Goal: Task Accomplishment & Management: Use online tool/utility

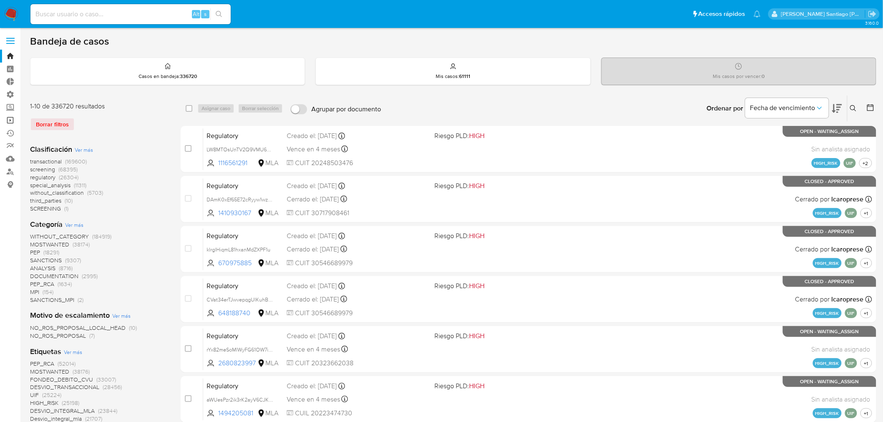
click at [9, 122] on link "Operaciones masivas" at bounding box center [49, 120] width 99 height 13
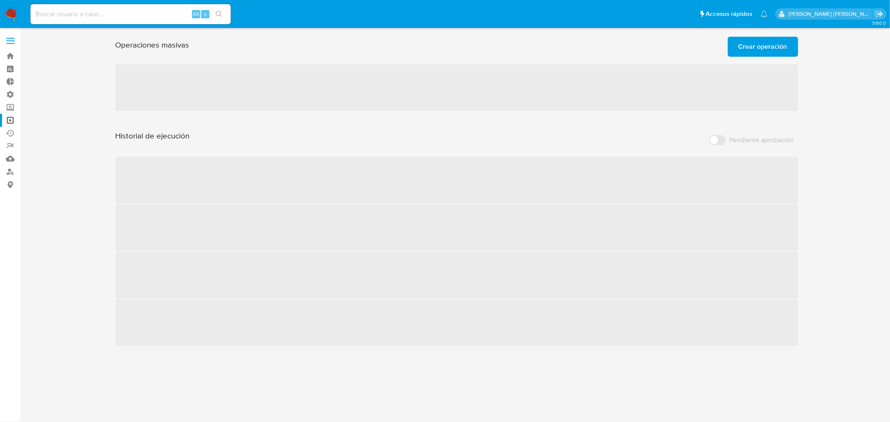
click at [742, 55] on span "Crear operación" at bounding box center [762, 47] width 49 height 18
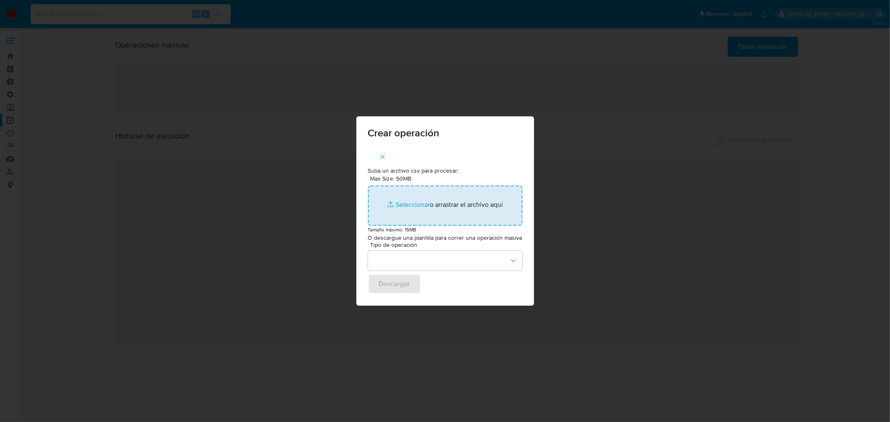
click at [485, 206] on input "Max Size: 50MB Seleccionar archivos" at bounding box center [445, 206] width 154 height 40
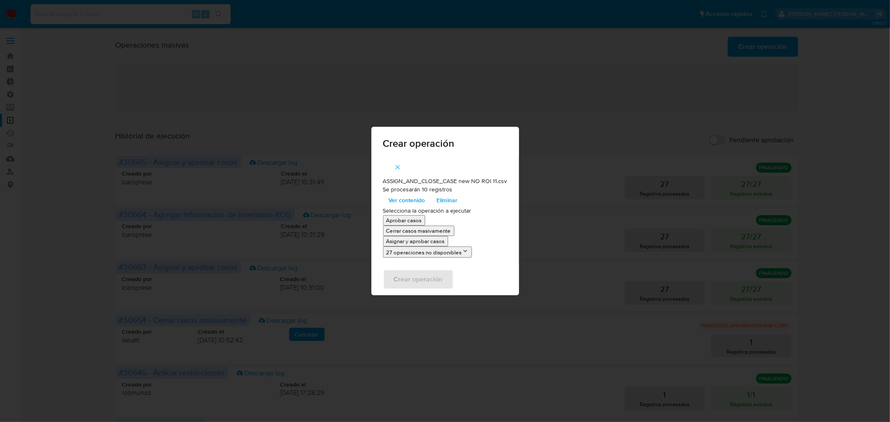
click at [445, 241] on p "Asignar y aprobar casos" at bounding box center [415, 241] width 58 height 8
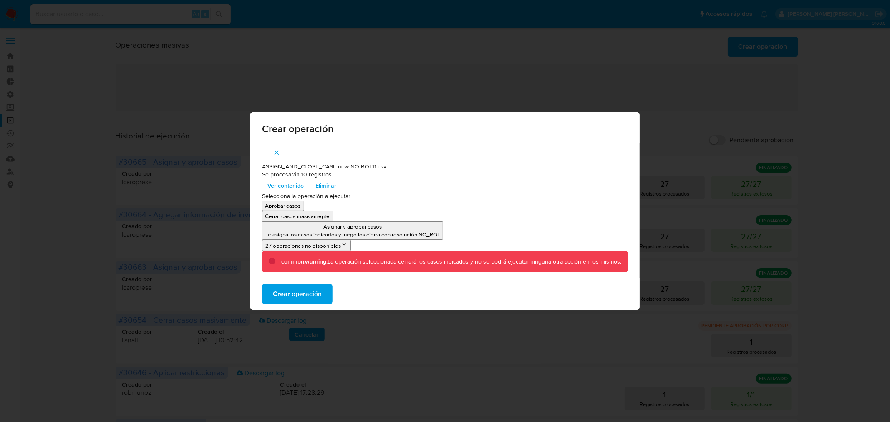
click at [319, 298] on span "Crear operación" at bounding box center [297, 294] width 49 height 18
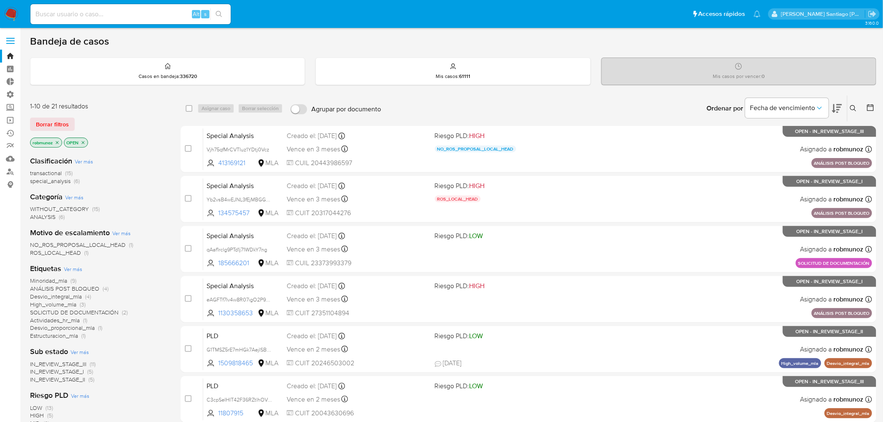
click at [854, 110] on icon at bounding box center [853, 108] width 7 height 7
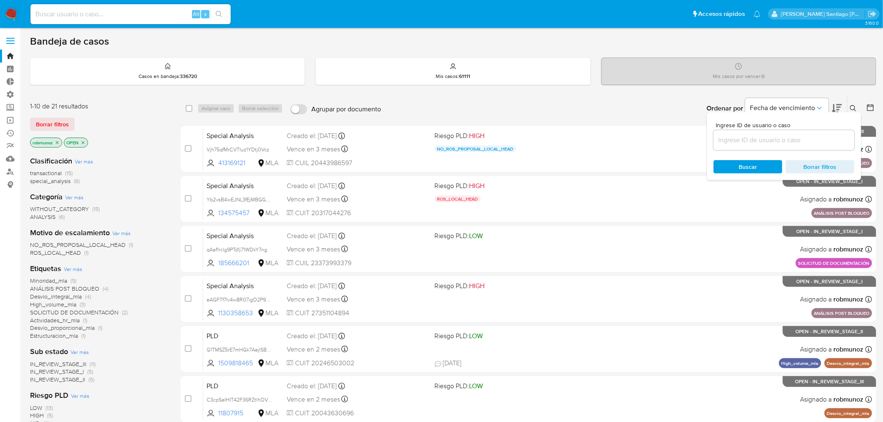
click at [821, 139] on input at bounding box center [783, 140] width 141 height 11
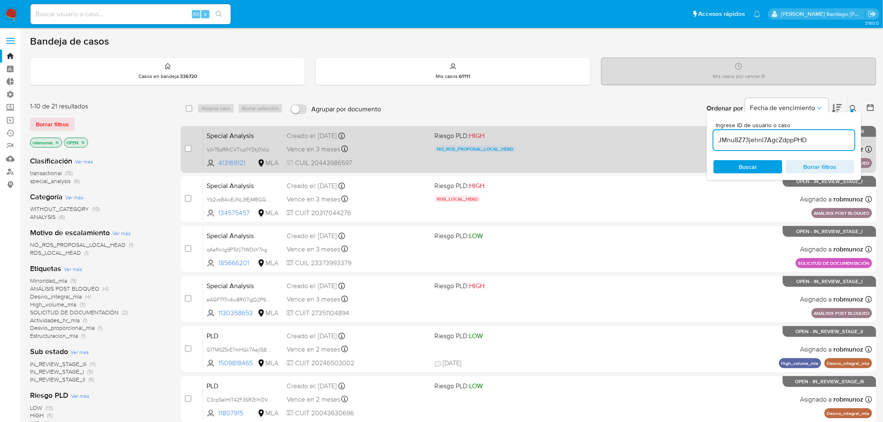
type input "JMnu8Z73jehnI7AgcZdppPHD"
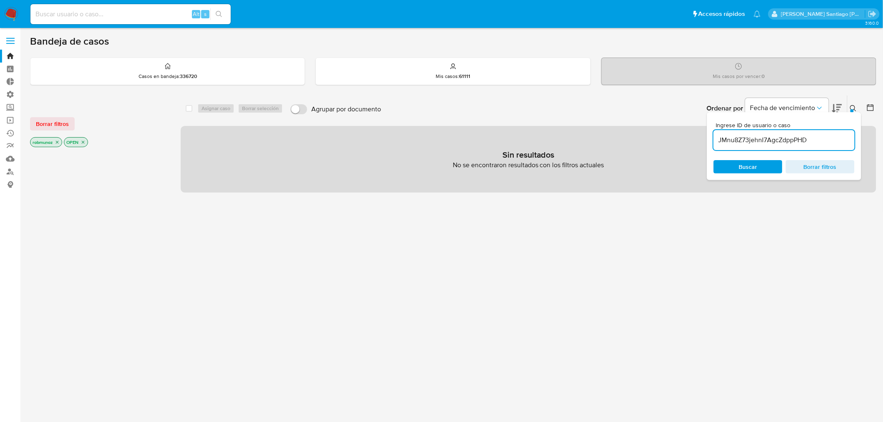
drag, startPoint x: 63, startPoint y: 121, endPoint x: 263, endPoint y: 118, distance: 200.3
click at [73, 115] on div "Borrar filtros robmunoz OPEN" at bounding box center [96, 125] width 133 height 47
drag, startPoint x: 67, startPoint y: 122, endPoint x: 110, endPoint y: 121, distance: 43.4
click at [67, 121] on span "Borrar filtros" at bounding box center [52, 124] width 33 height 12
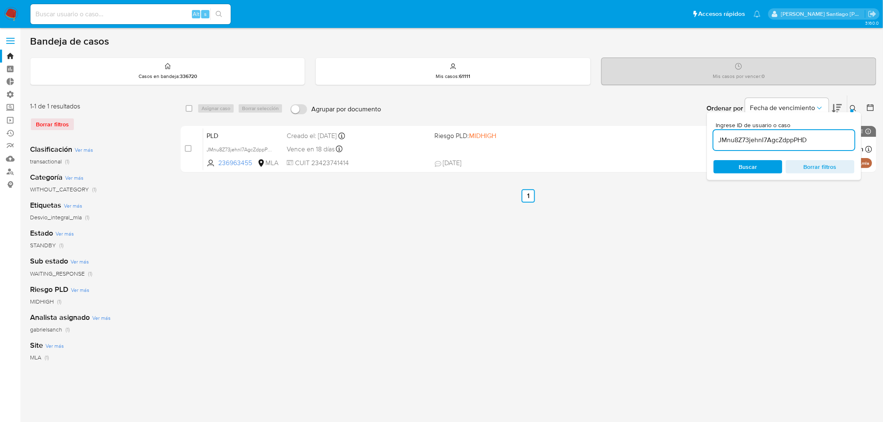
click at [854, 108] on icon at bounding box center [853, 108] width 7 height 7
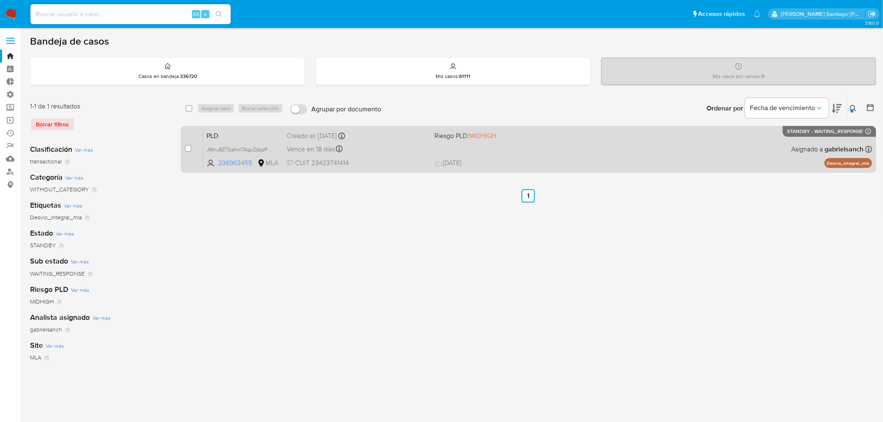
drag, startPoint x: 188, startPoint y: 149, endPoint x: 201, endPoint y: 126, distance: 25.4
click at [189, 148] on input "checkbox" at bounding box center [188, 148] width 7 height 7
checkbox input "true"
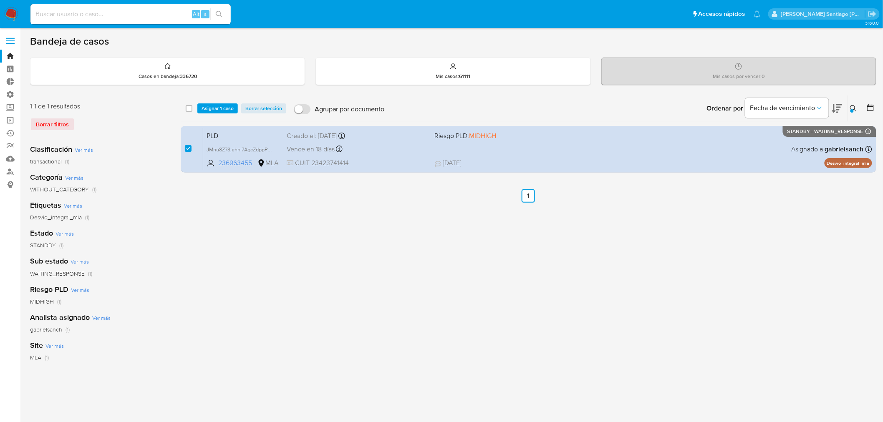
click at [214, 98] on div "select-all-cases-checkbox Asignar 1 caso Borrar selección Agrupar por documento…" at bounding box center [528, 109] width 695 height 26
click at [215, 104] on span "Asignar 1 caso" at bounding box center [217, 108] width 32 height 8
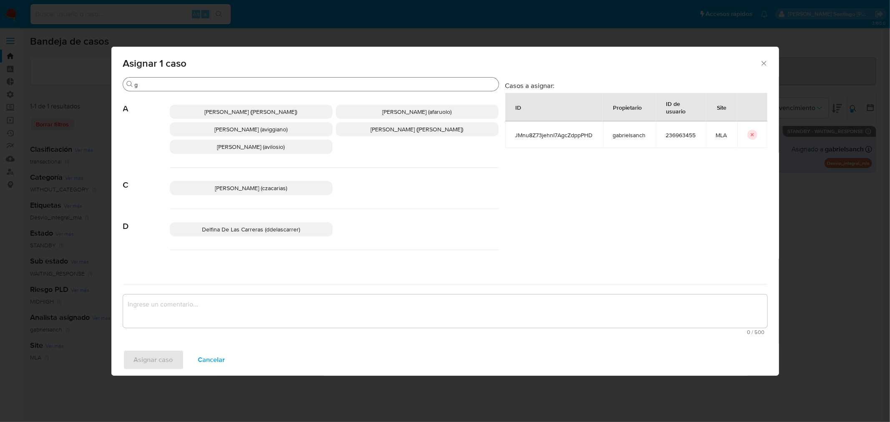
click at [207, 81] on input "g" at bounding box center [315, 85] width 360 height 8
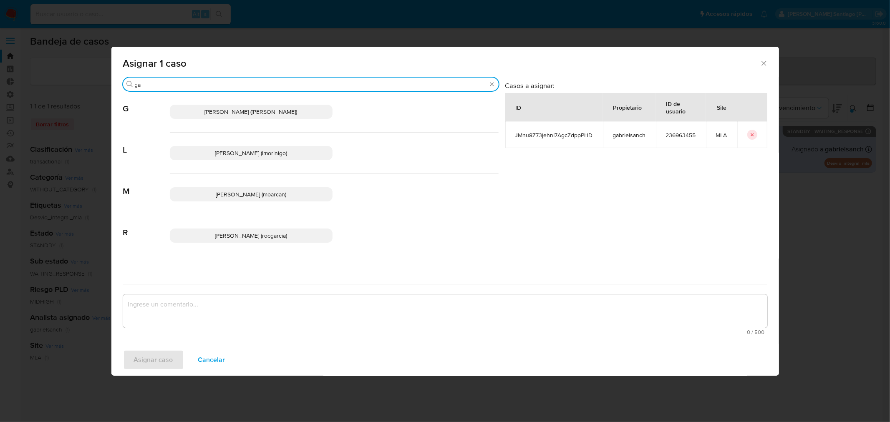
type input "ga"
click at [218, 109] on span "Gabriela Sanchez Quinonez (gabrielsanch)" at bounding box center [251, 112] width 93 height 8
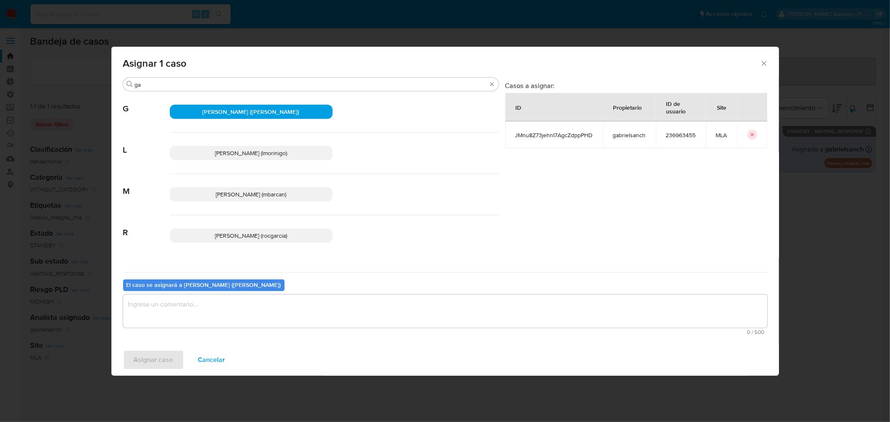
click at [170, 310] on textarea "assign-modal" at bounding box center [445, 311] width 644 height 33
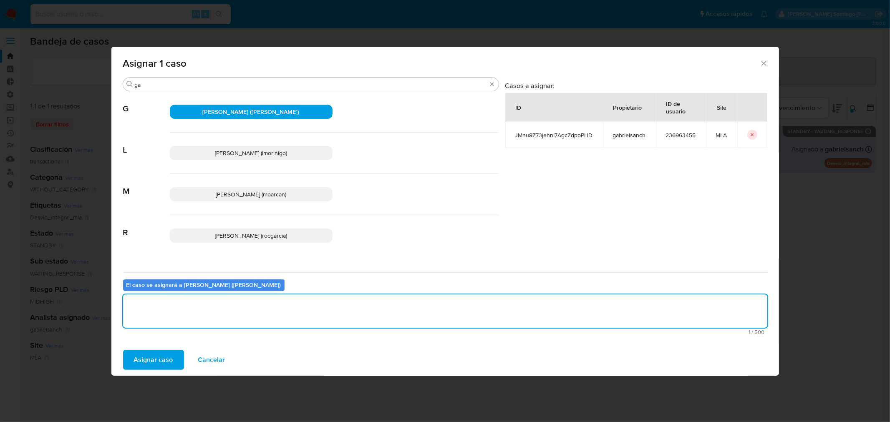
drag, startPoint x: 174, startPoint y: 357, endPoint x: 369, endPoint y: 409, distance: 201.2
click at [176, 358] on button "Asignar caso" at bounding box center [153, 360] width 61 height 20
